Goal: Information Seeking & Learning: Learn about a topic

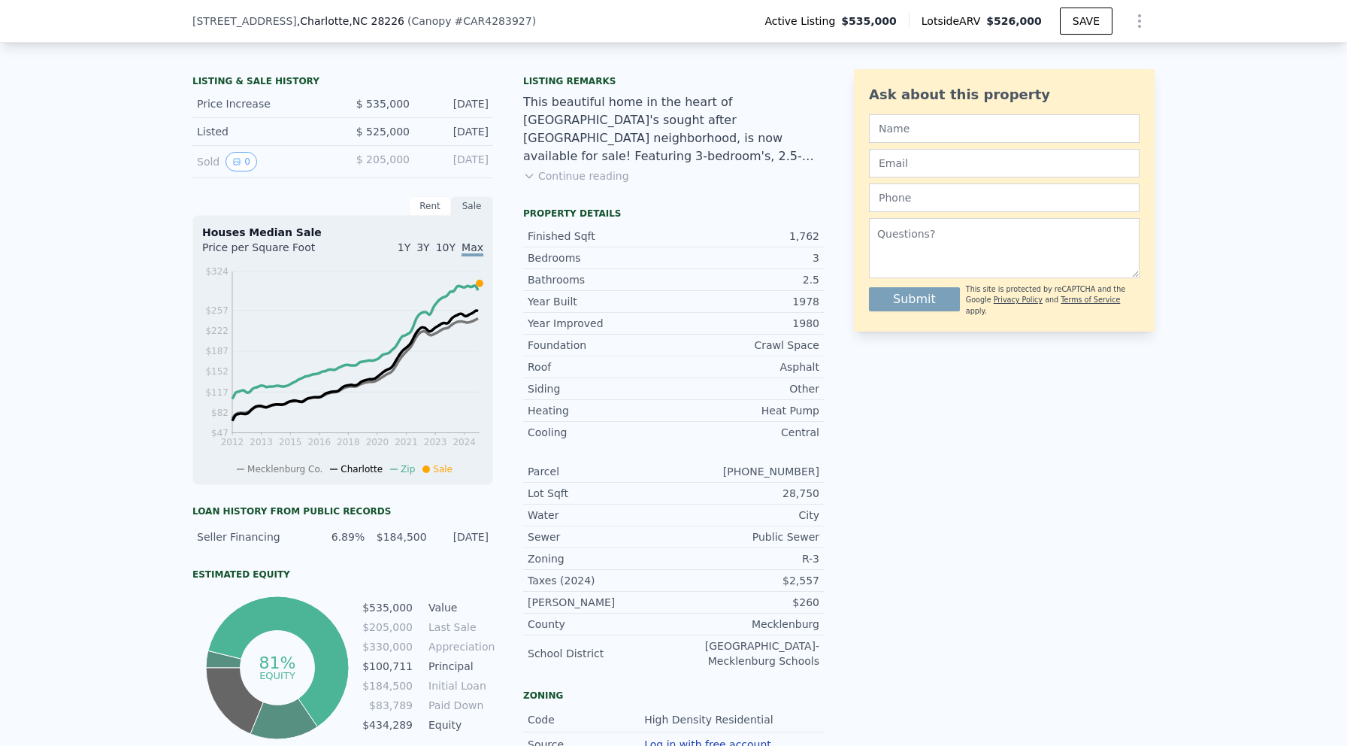
scroll to position [183, 0]
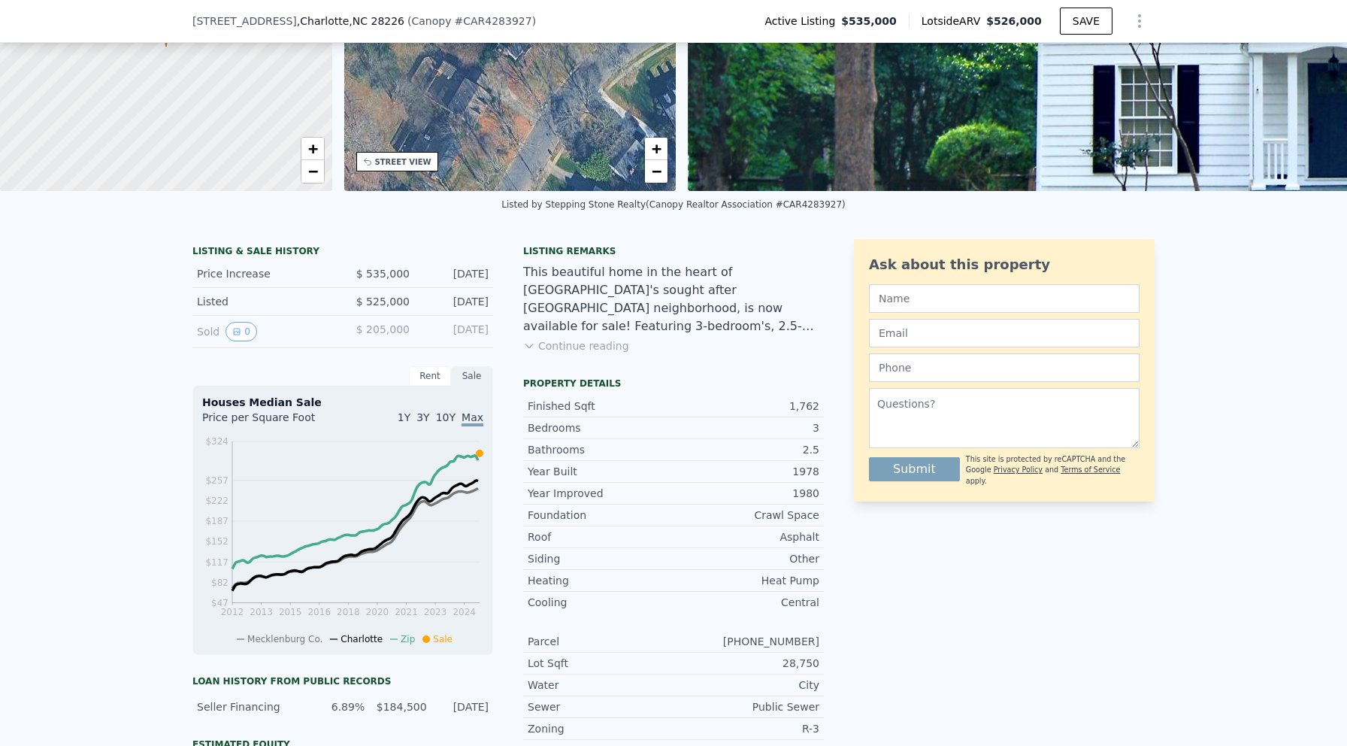
click at [579, 337] on div "Listing remarks This beautiful home in the heart of [GEOGRAPHIC_DATA]'s sought …" at bounding box center [673, 308] width 301 height 126
click at [578, 350] on button "Continue reading" at bounding box center [576, 345] width 106 height 15
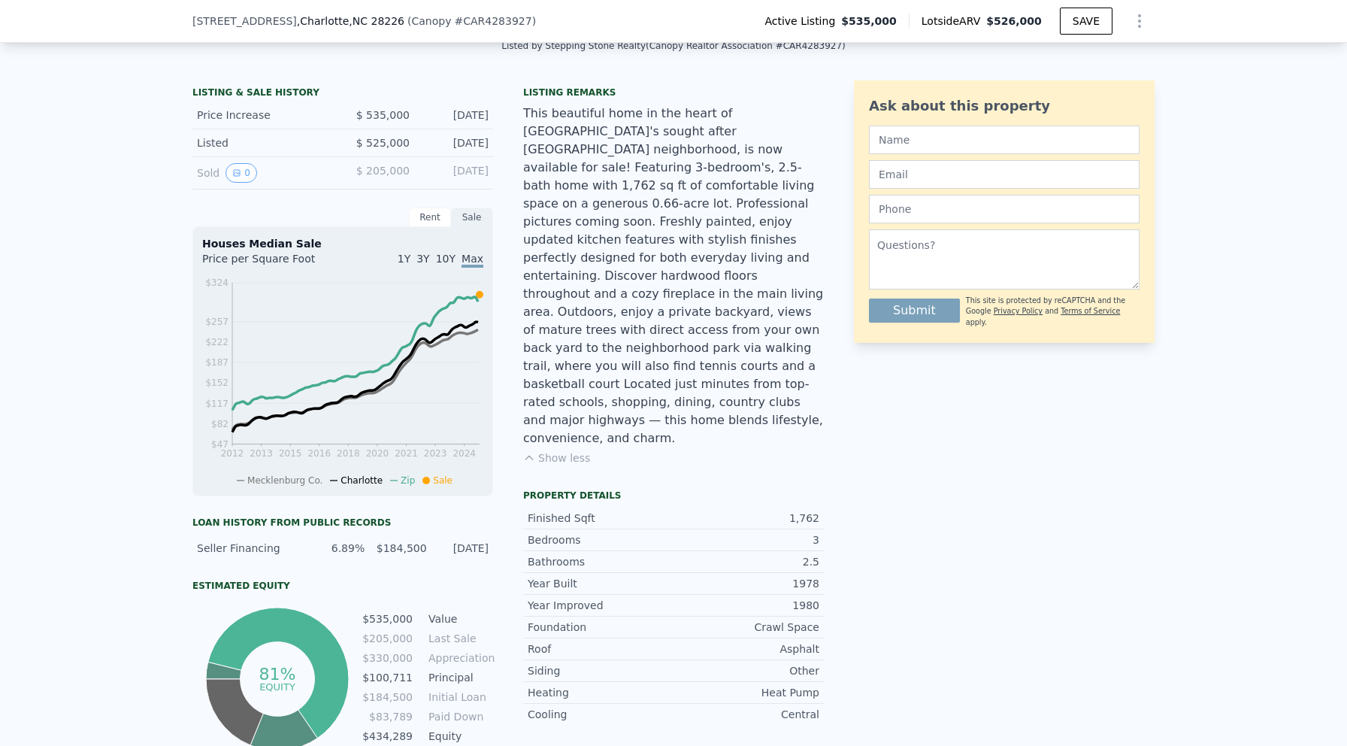
scroll to position [334, 0]
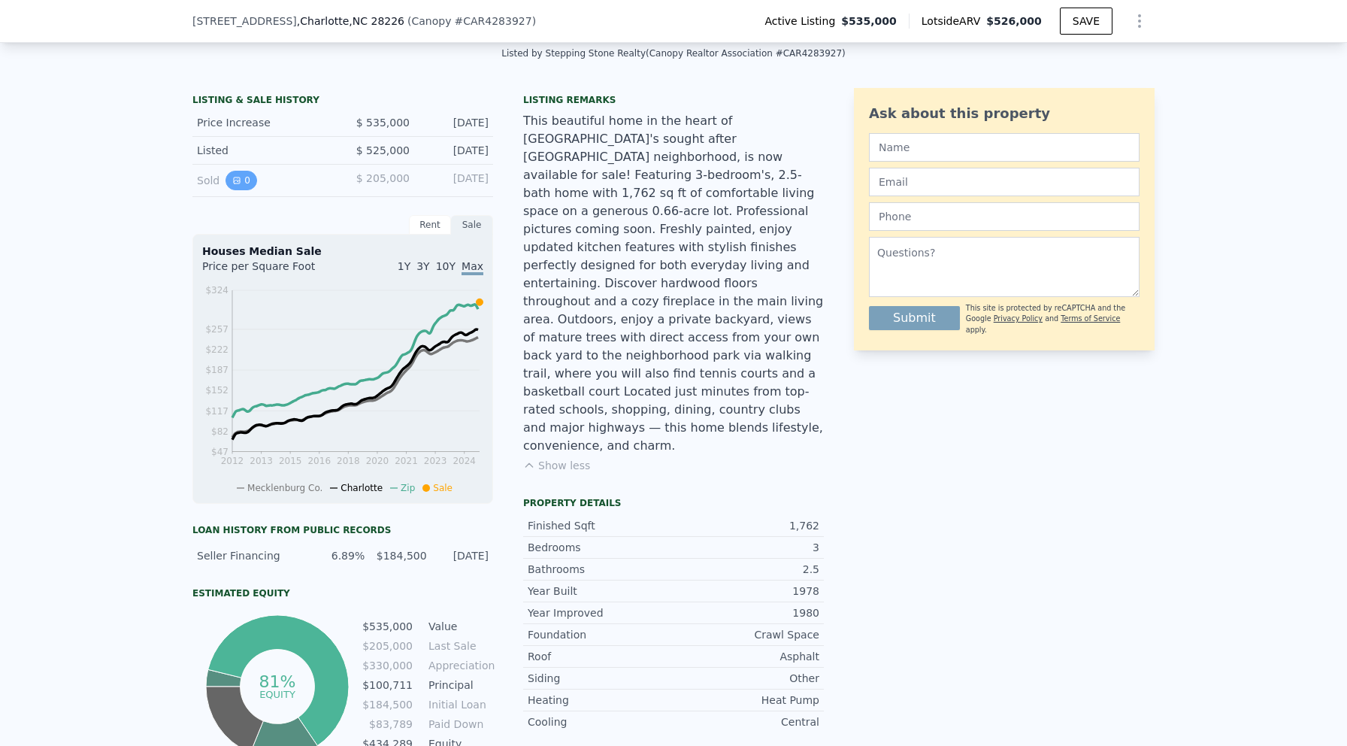
click at [236, 175] on button "0" at bounding box center [241, 181] width 32 height 20
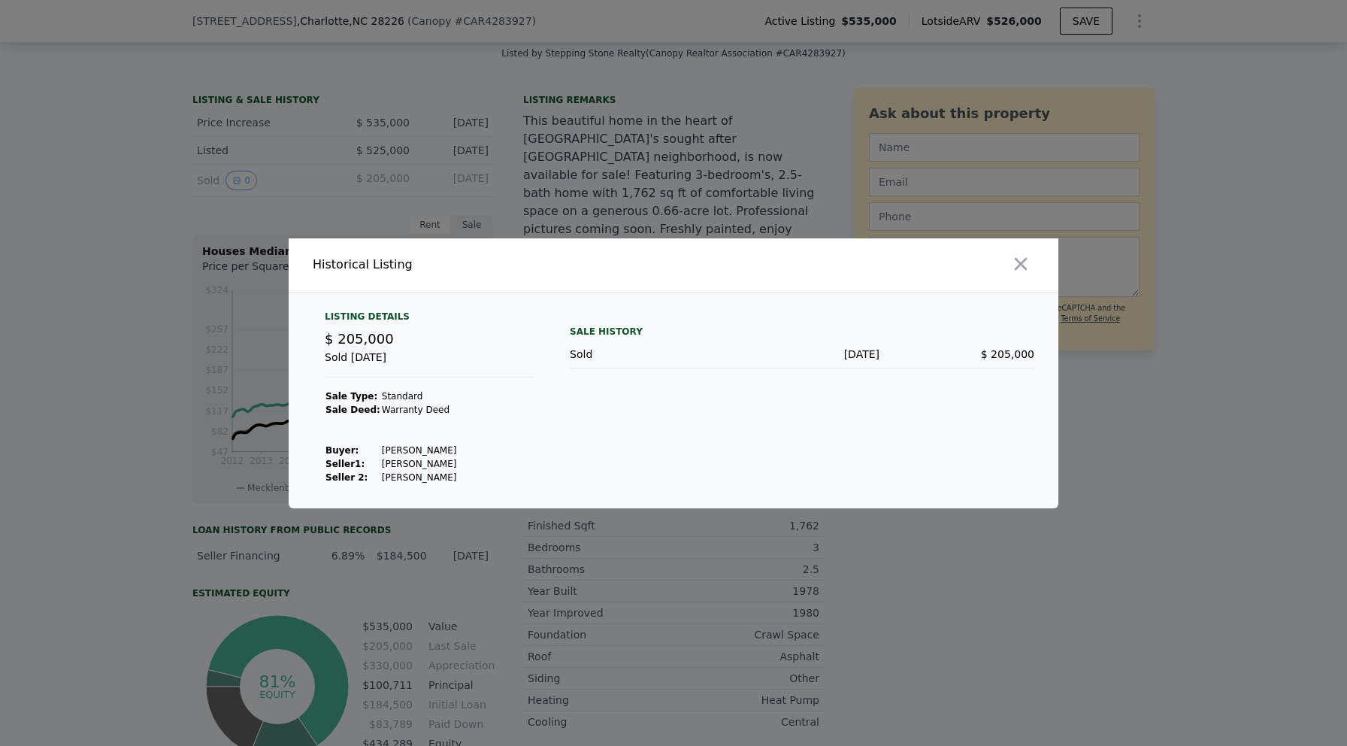
drag, startPoint x: 441, startPoint y: 451, endPoint x: 378, endPoint y: 449, distance: 63.2
click at [381, 449] on td "[PERSON_NAME]" at bounding box center [419, 450] width 77 height 14
click at [444, 448] on td "[PERSON_NAME]" at bounding box center [419, 450] width 77 height 14
click at [1024, 267] on icon "button" at bounding box center [1021, 263] width 13 height 13
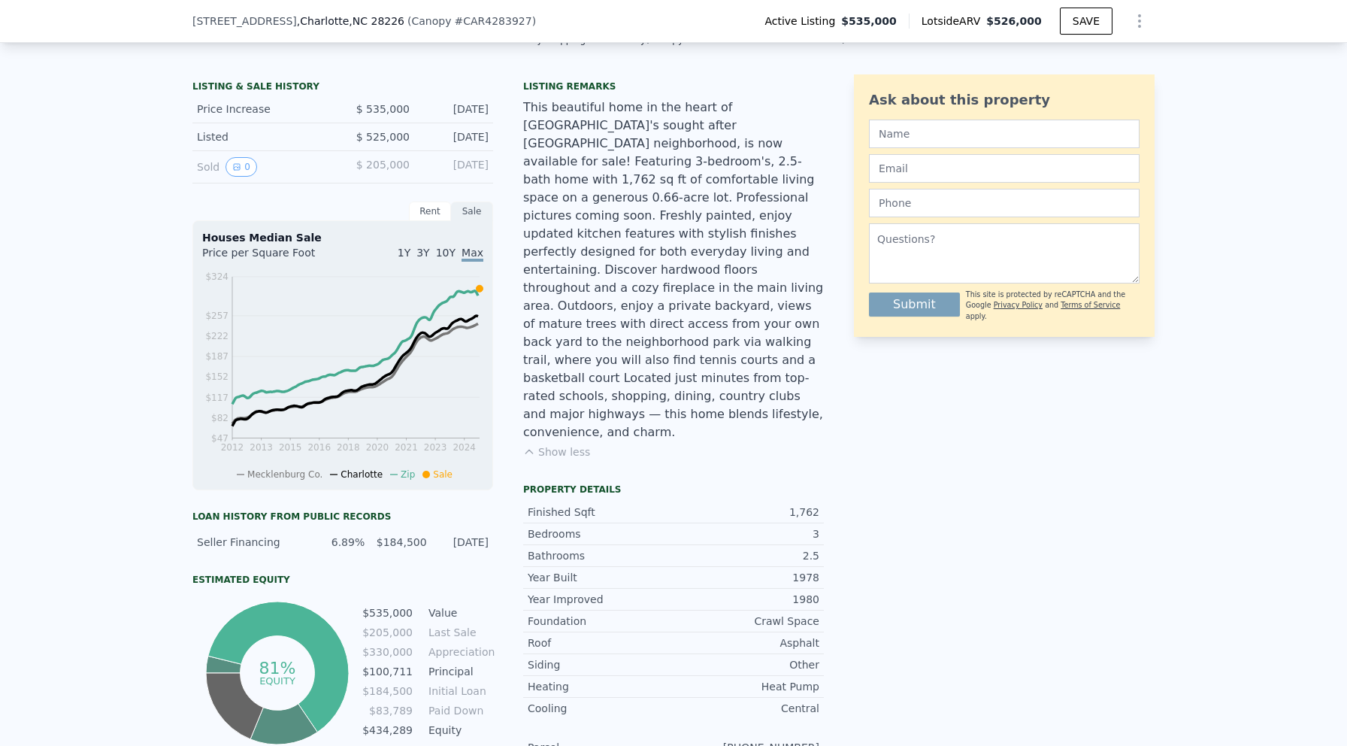
scroll to position [275, 0]
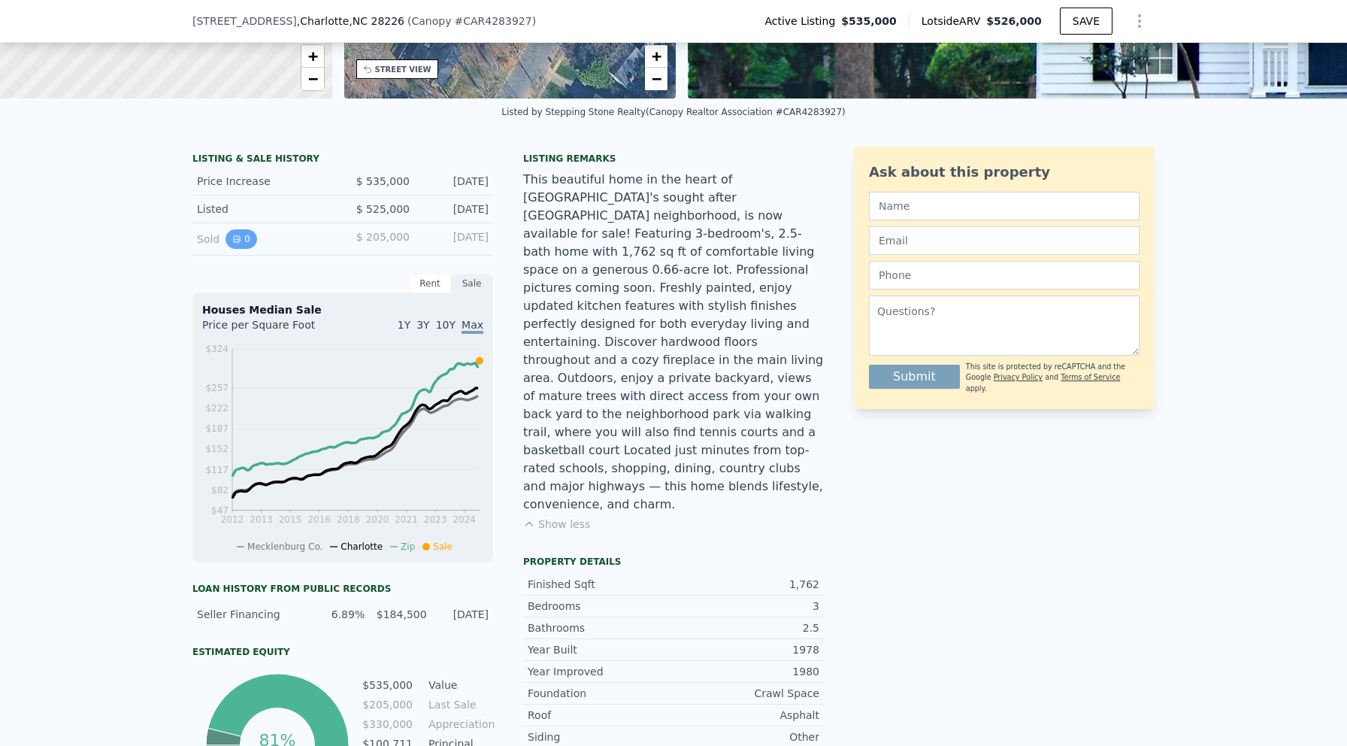
click at [245, 236] on button "0" at bounding box center [241, 239] width 32 height 20
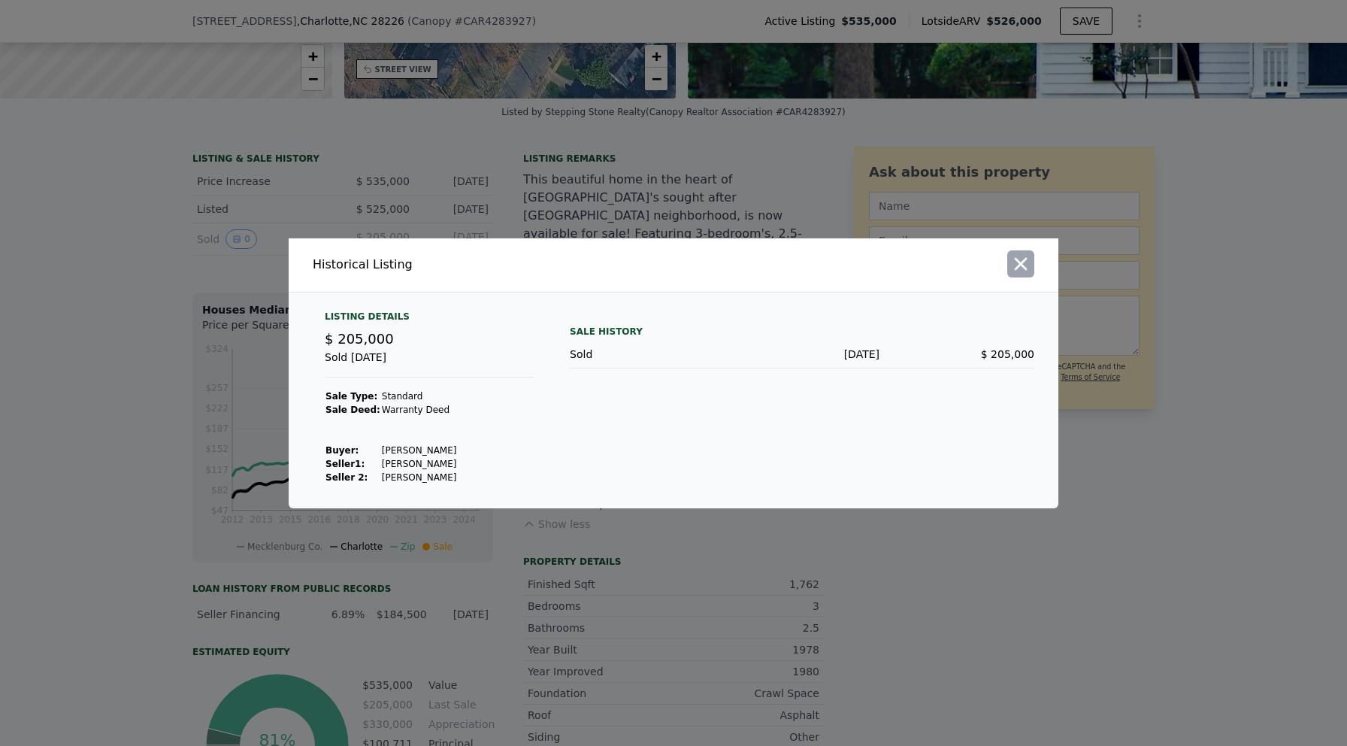
click at [1030, 268] on icon "button" at bounding box center [1020, 263] width 21 height 21
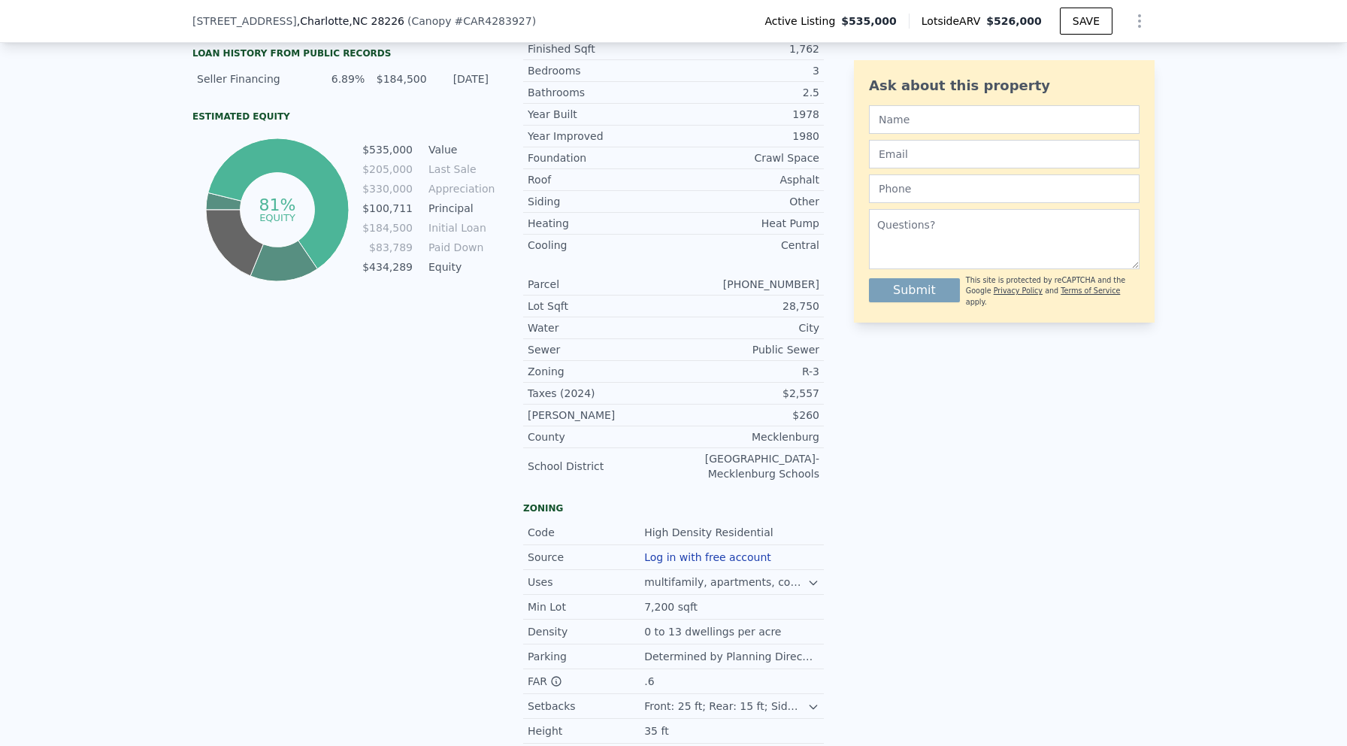
scroll to position [815, 0]
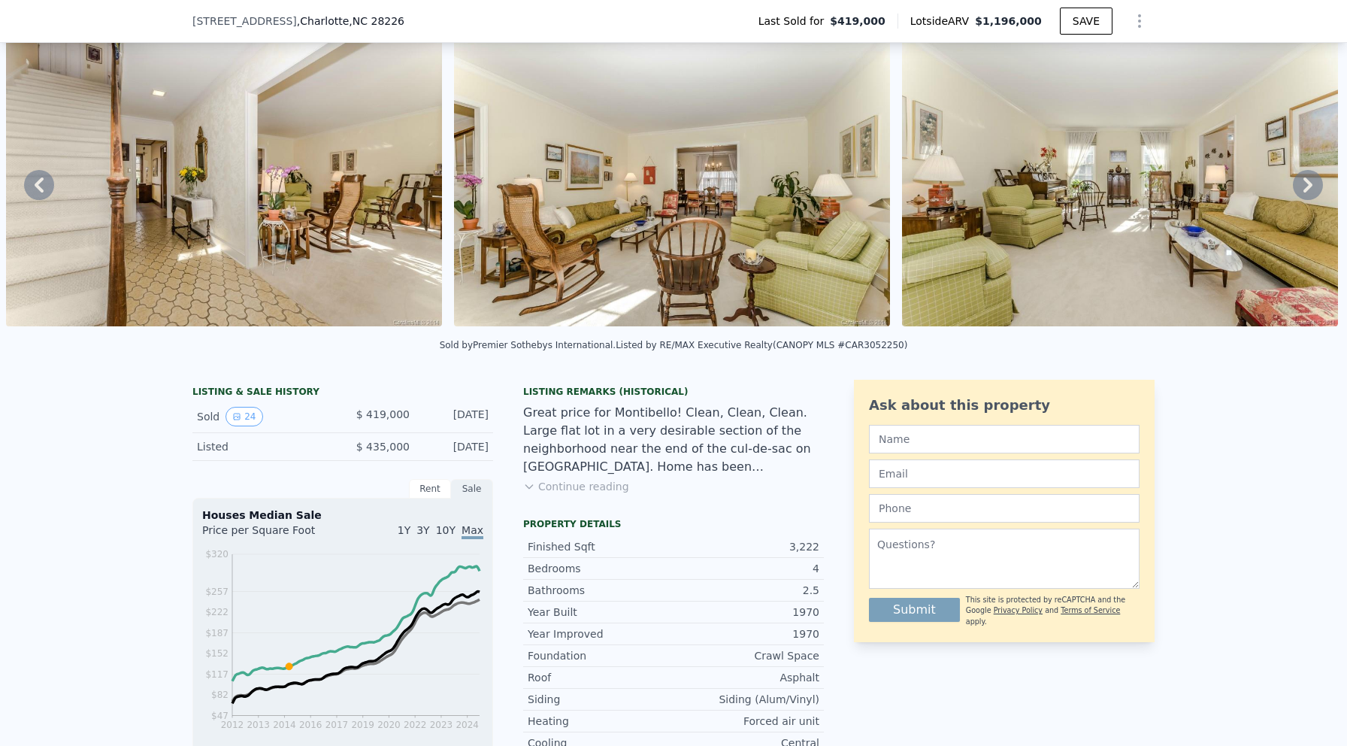
scroll to position [195, 0]
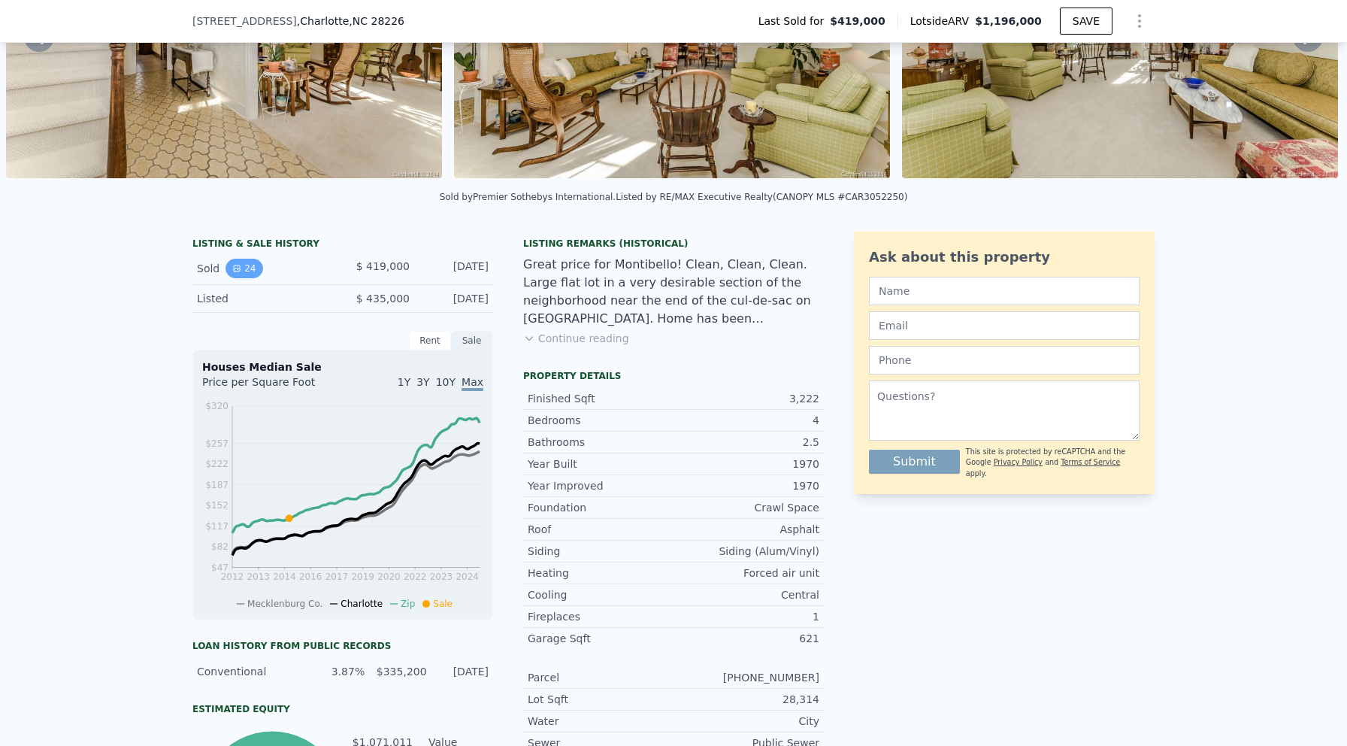
click at [252, 270] on button "24" at bounding box center [243, 269] width 37 height 20
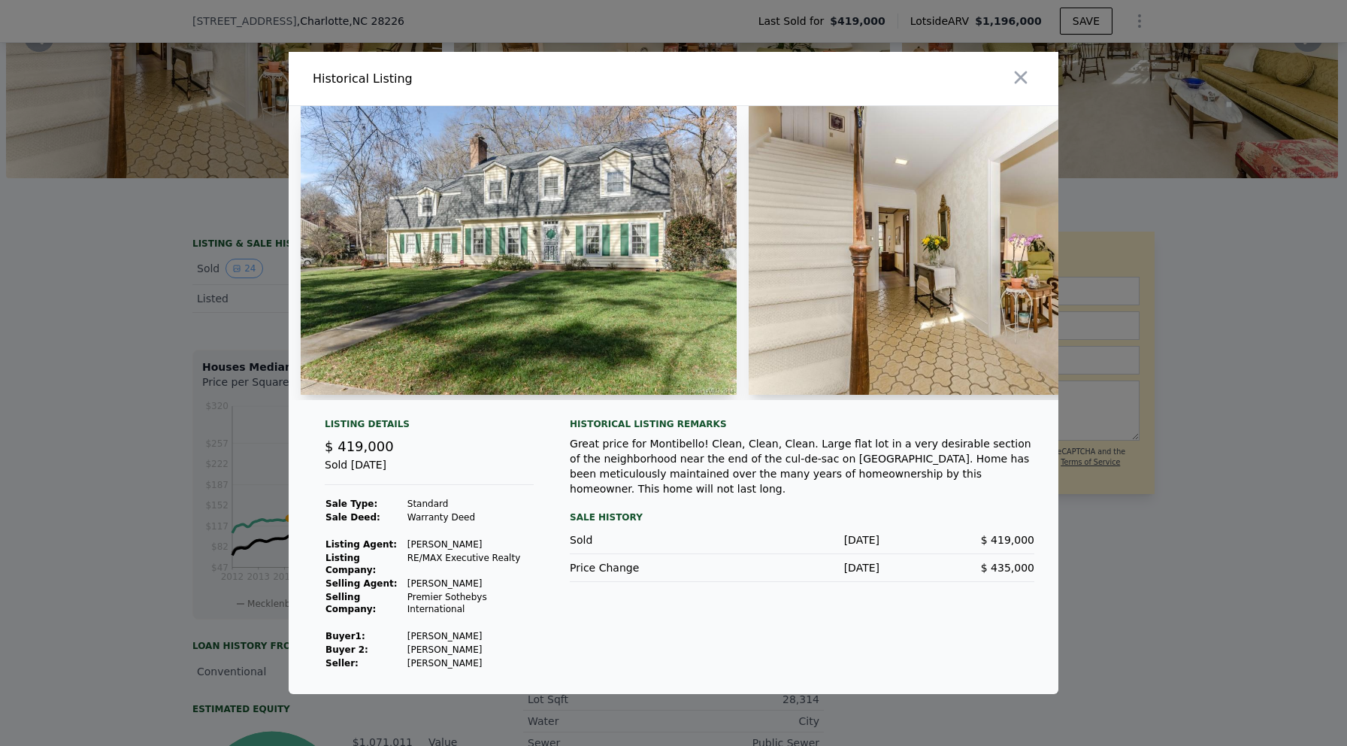
click at [165, 564] on div at bounding box center [673, 373] width 1347 height 746
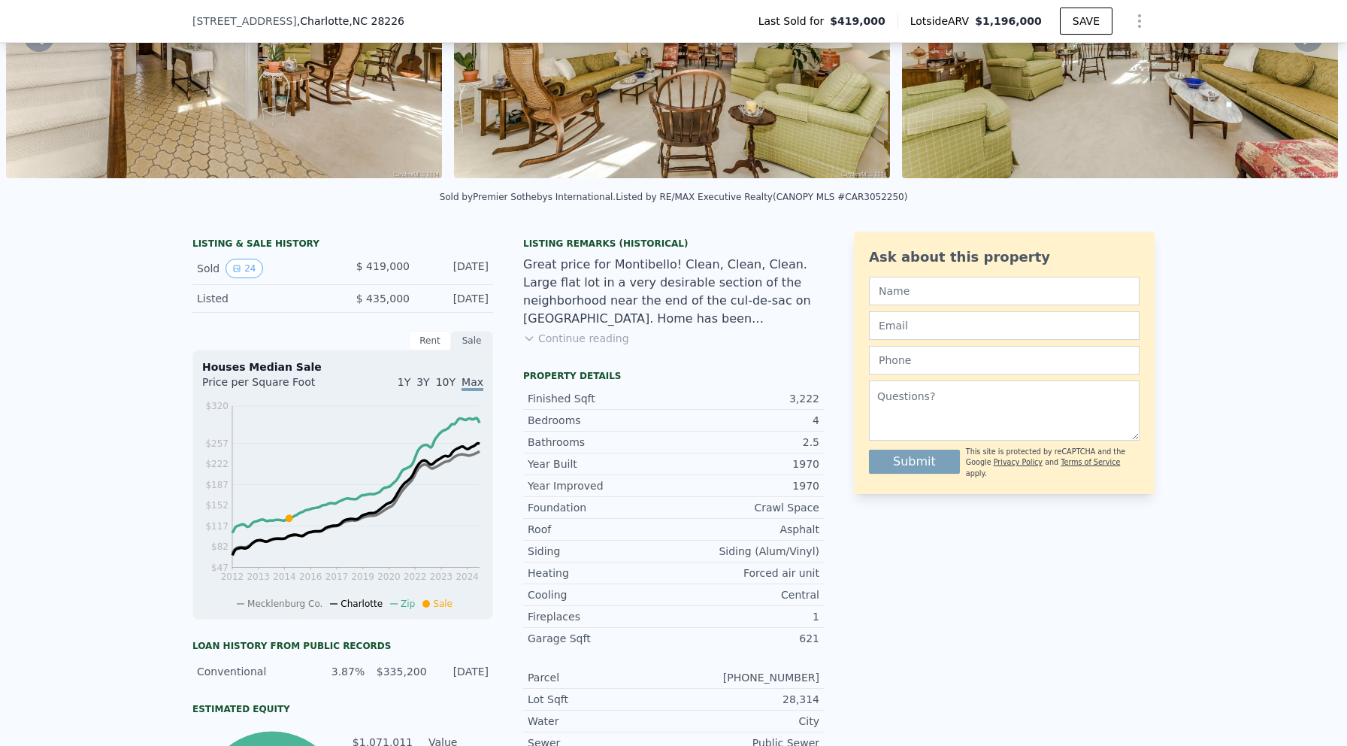
click at [165, 564] on div "LISTING & SALE HISTORY Sold 24 $ 419,000 Mar 18, 2015 Listed $ 435,000 Dec 15, …" at bounding box center [673, 724] width 1347 height 1010
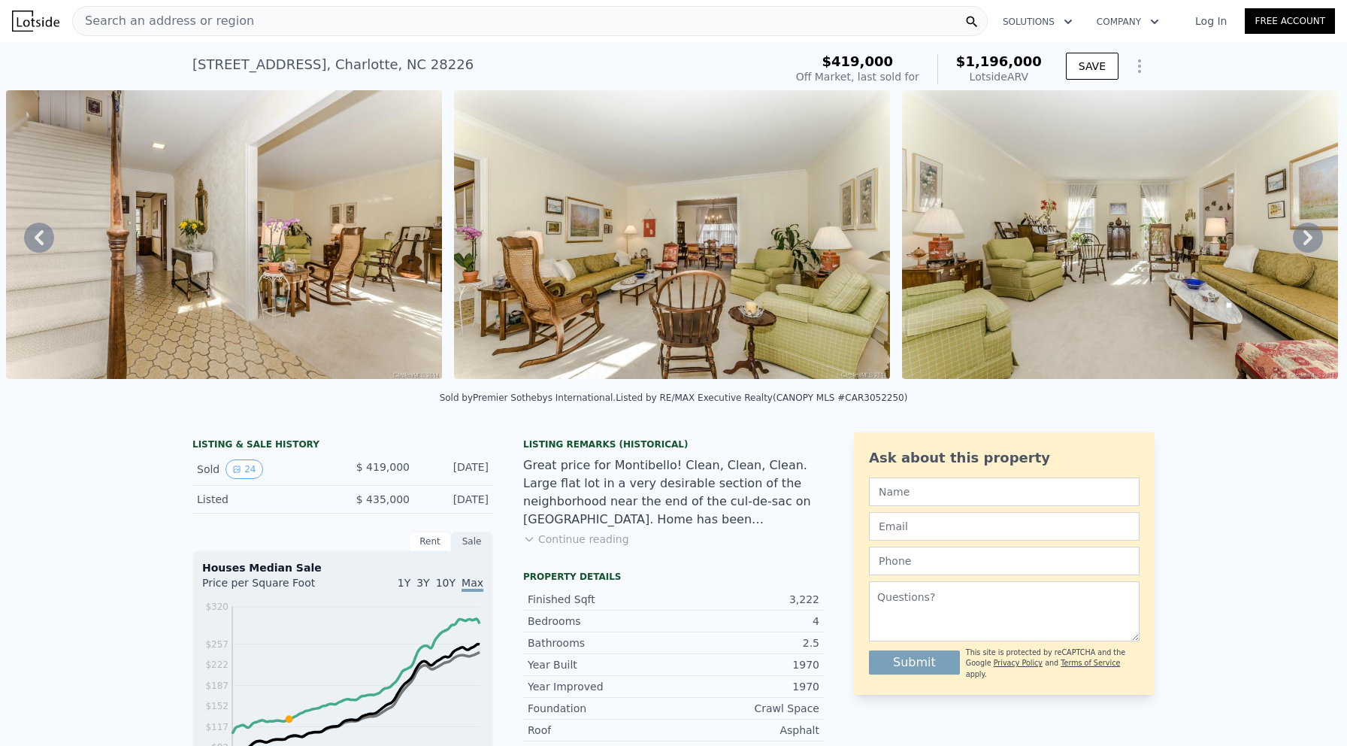
scroll to position [0, 0]
